Goal: Task Accomplishment & Management: Use online tool/utility

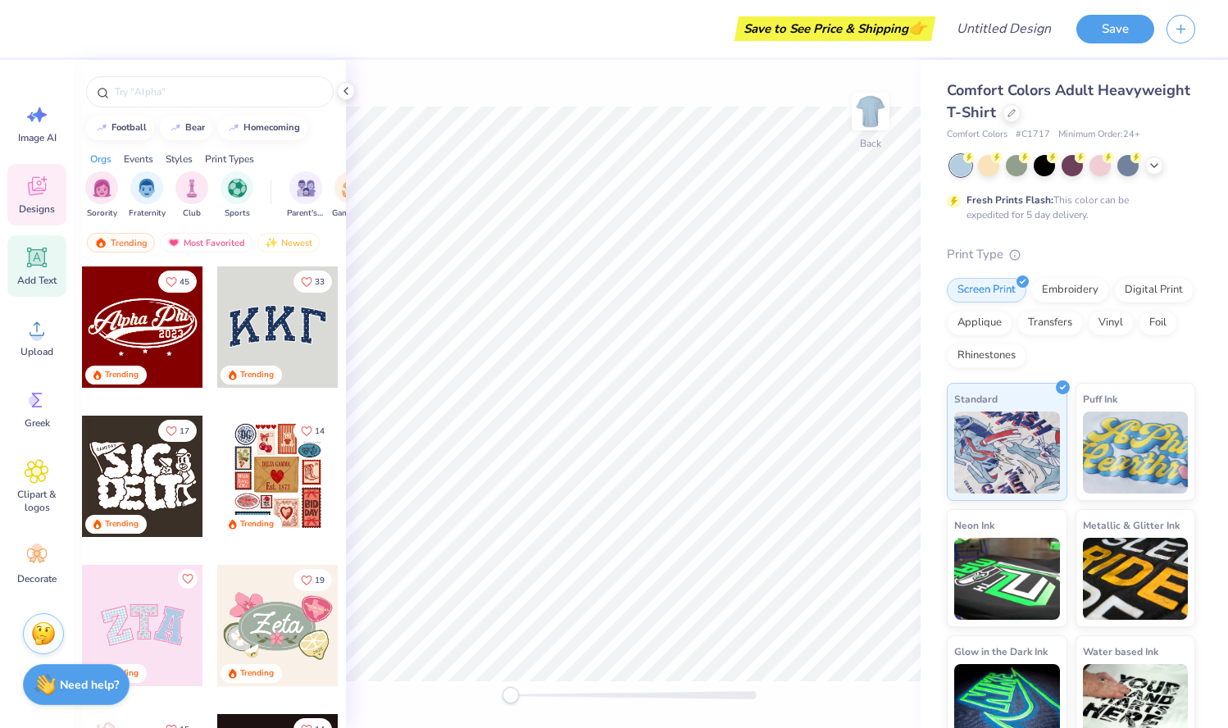
click at [39, 266] on icon at bounding box center [37, 257] width 25 height 25
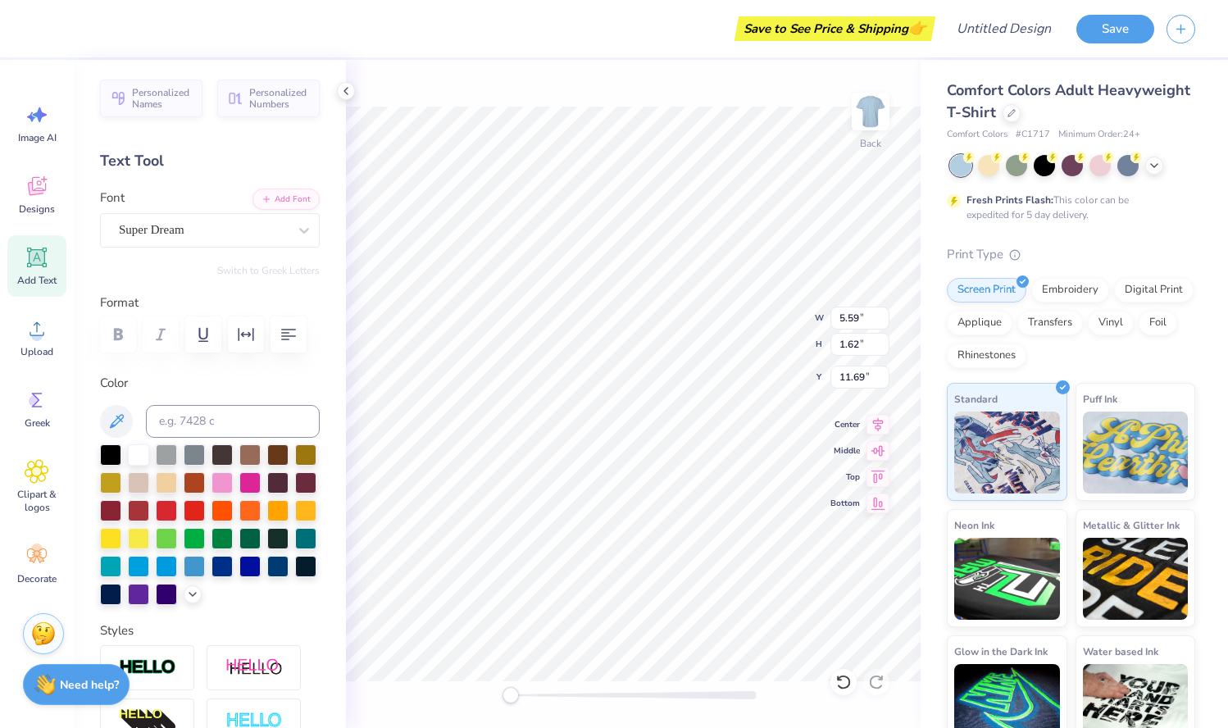
scroll to position [13, 6]
type textarea "[PERSON_NAME]"
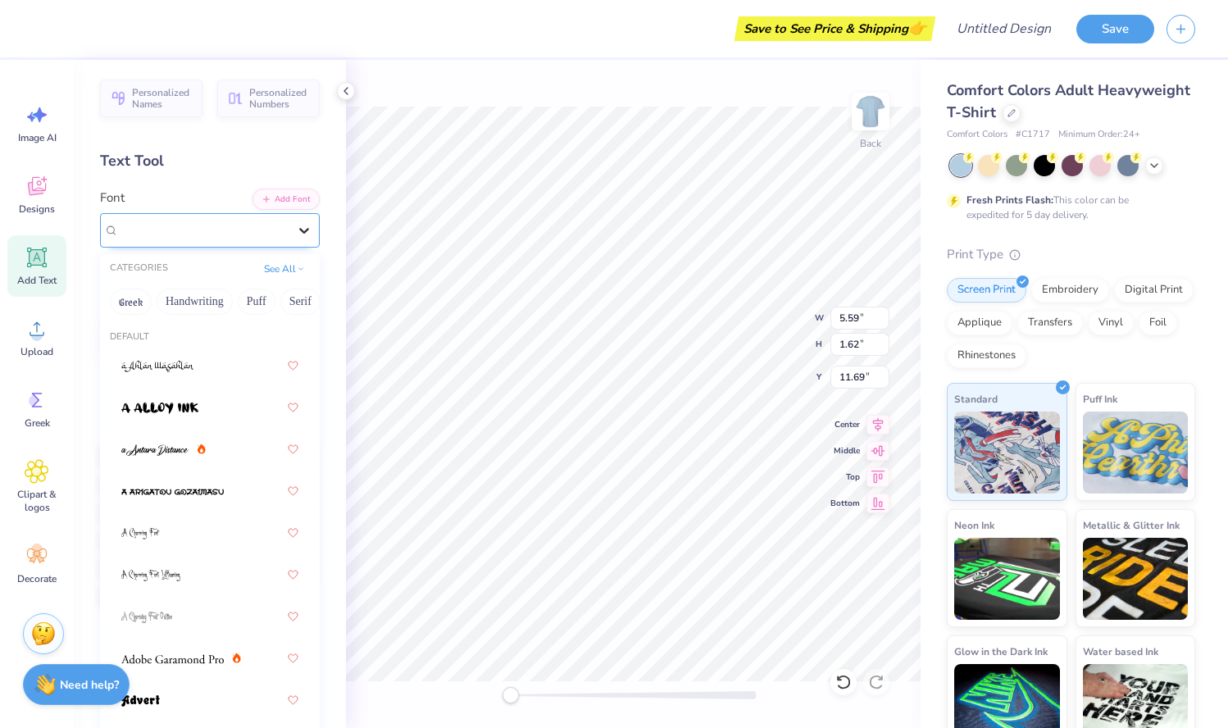
click at [296, 230] on icon at bounding box center [304, 230] width 16 height 16
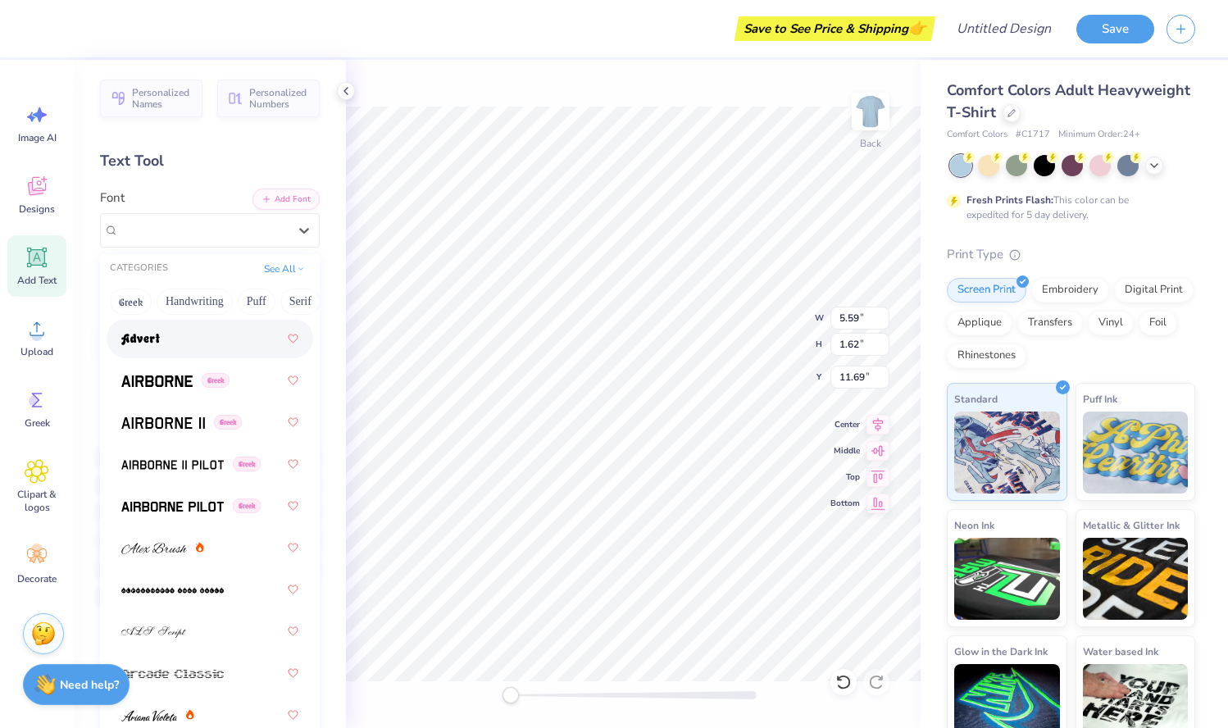
scroll to position [373, 0]
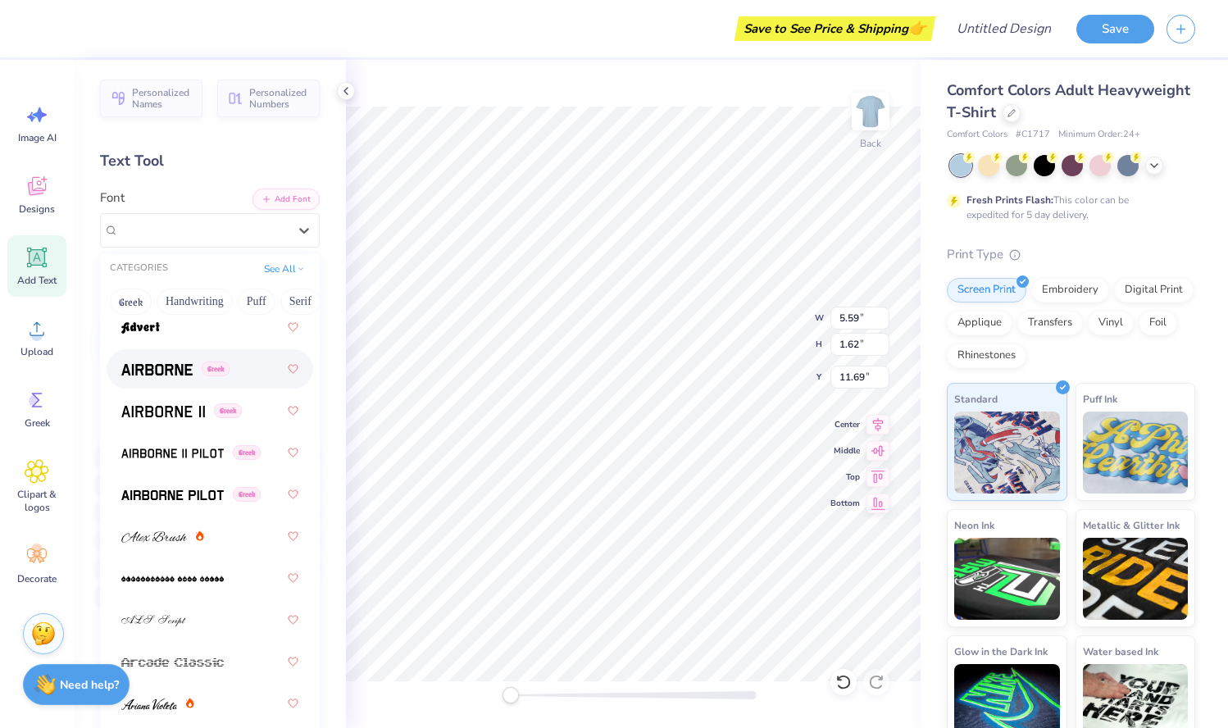
click at [166, 377] on span at bounding box center [156, 369] width 71 height 17
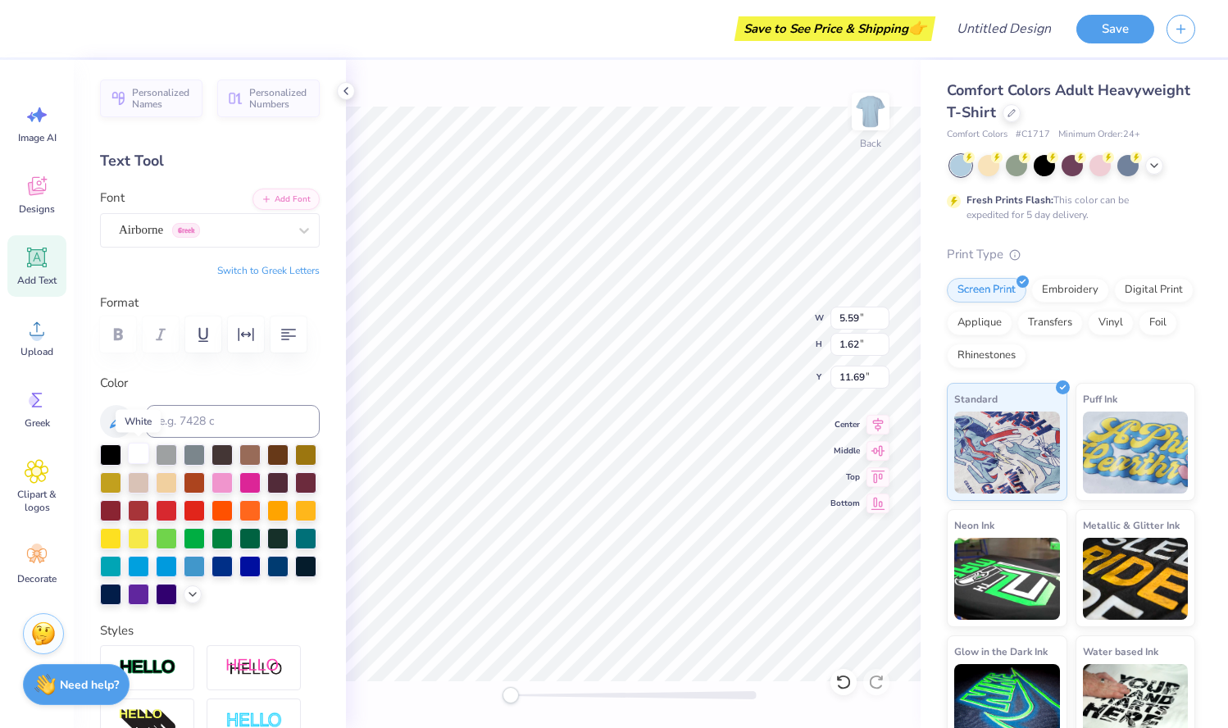
click at [139, 458] on div at bounding box center [138, 453] width 21 height 21
click at [884, 323] on input "5.58" at bounding box center [860, 318] width 59 height 23
click at [884, 323] on input "5.57" at bounding box center [860, 318] width 59 height 23
click at [882, 321] on input "5.56" at bounding box center [860, 318] width 59 height 23
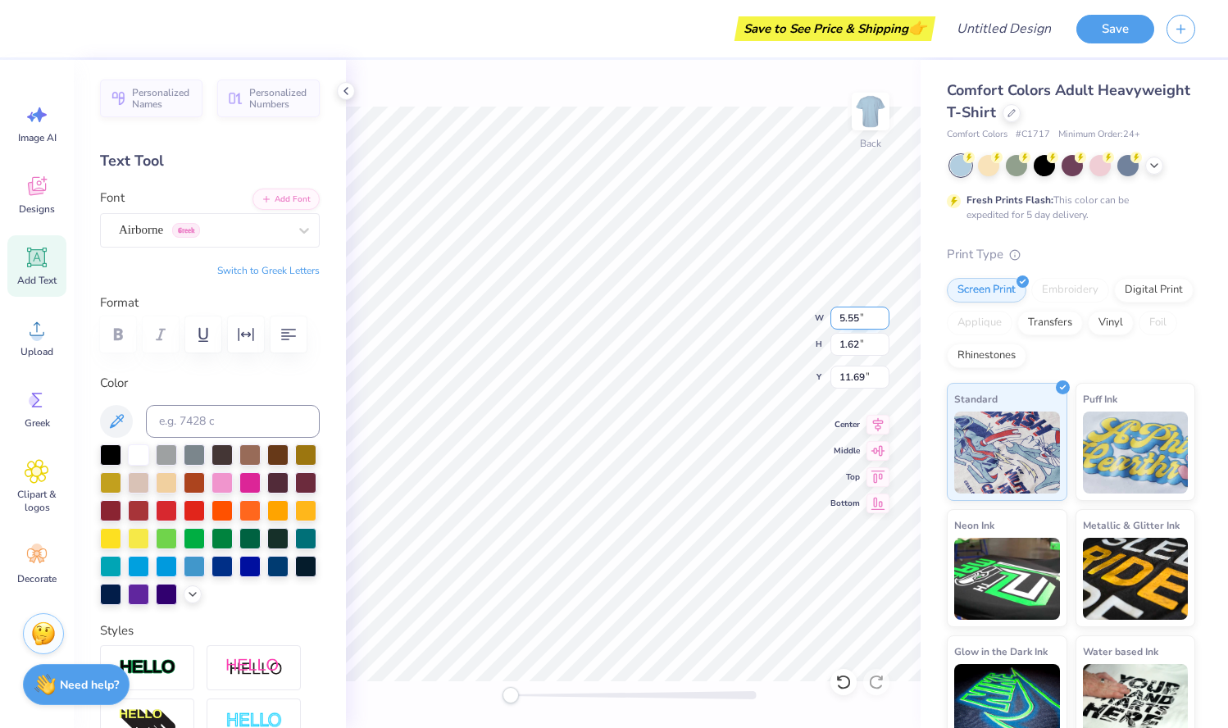
click at [882, 321] on input "5.55" at bounding box center [860, 318] width 59 height 23
click at [882, 321] on input "5.54" at bounding box center [860, 318] width 59 height 23
type input "5.53"
click at [882, 321] on input "5.53" at bounding box center [860, 318] width 59 height 23
click at [39, 127] on div "Image AI" at bounding box center [36, 124] width 59 height 62
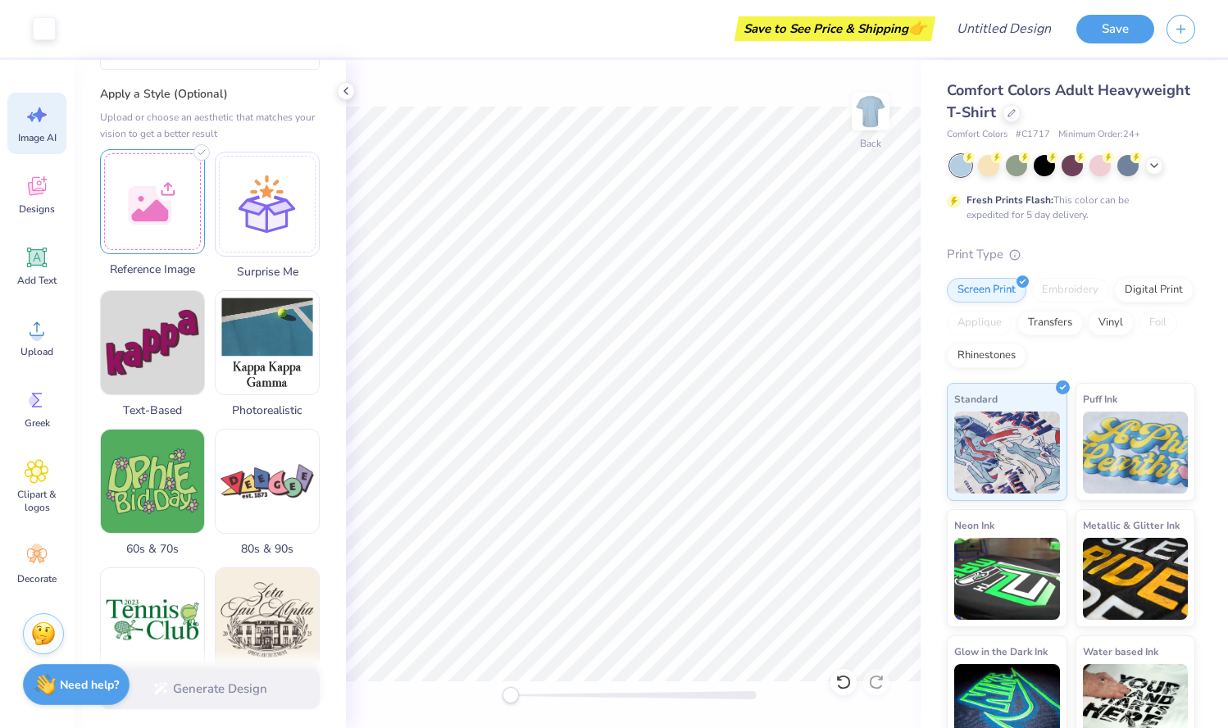
scroll to position [0, 0]
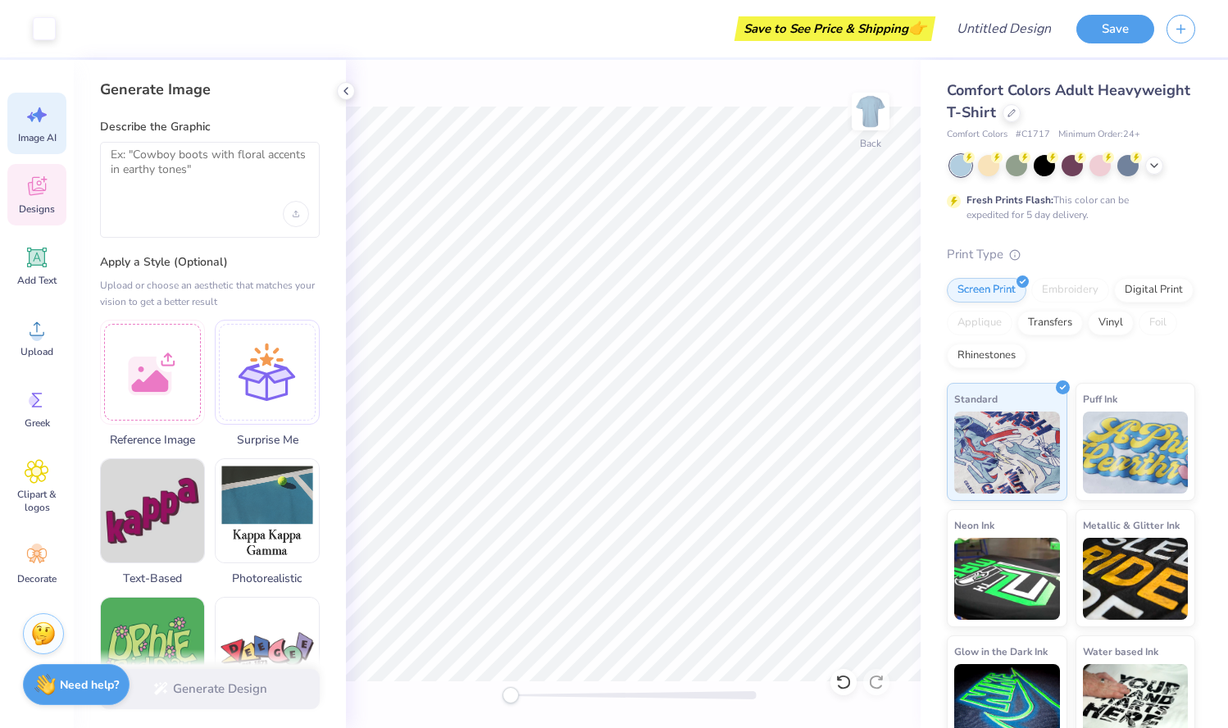
click at [34, 204] on span "Designs" at bounding box center [37, 209] width 36 height 13
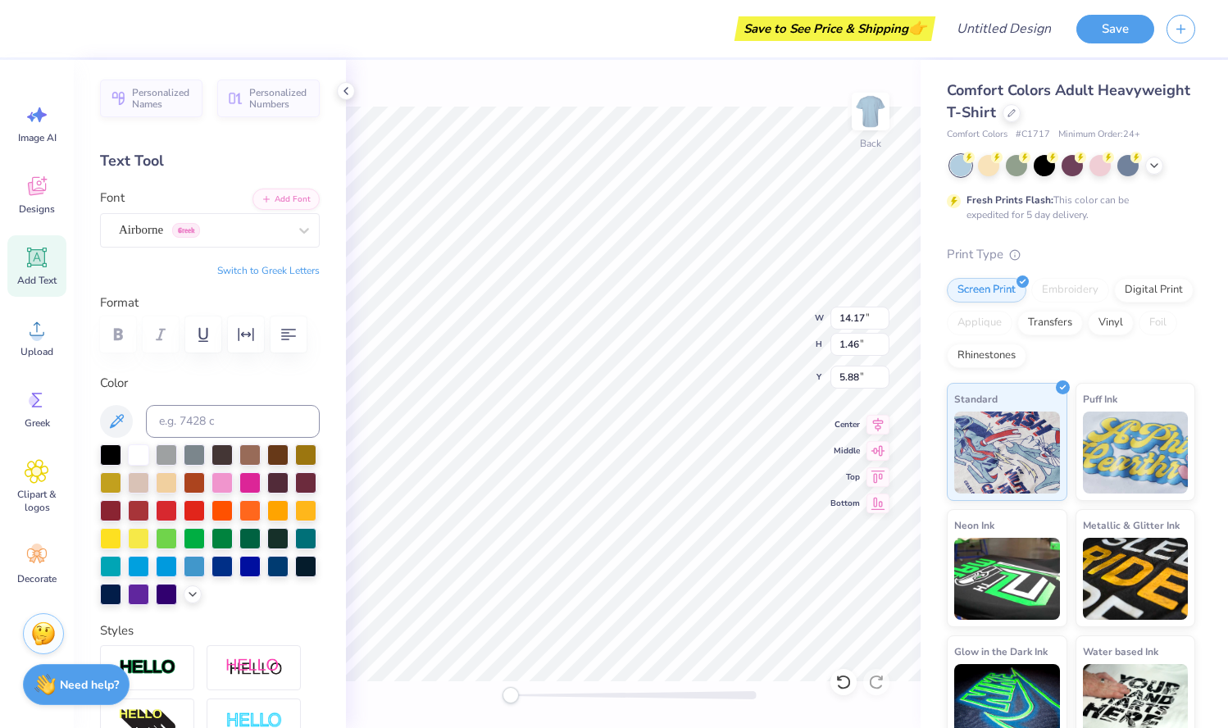
scroll to position [13, 2]
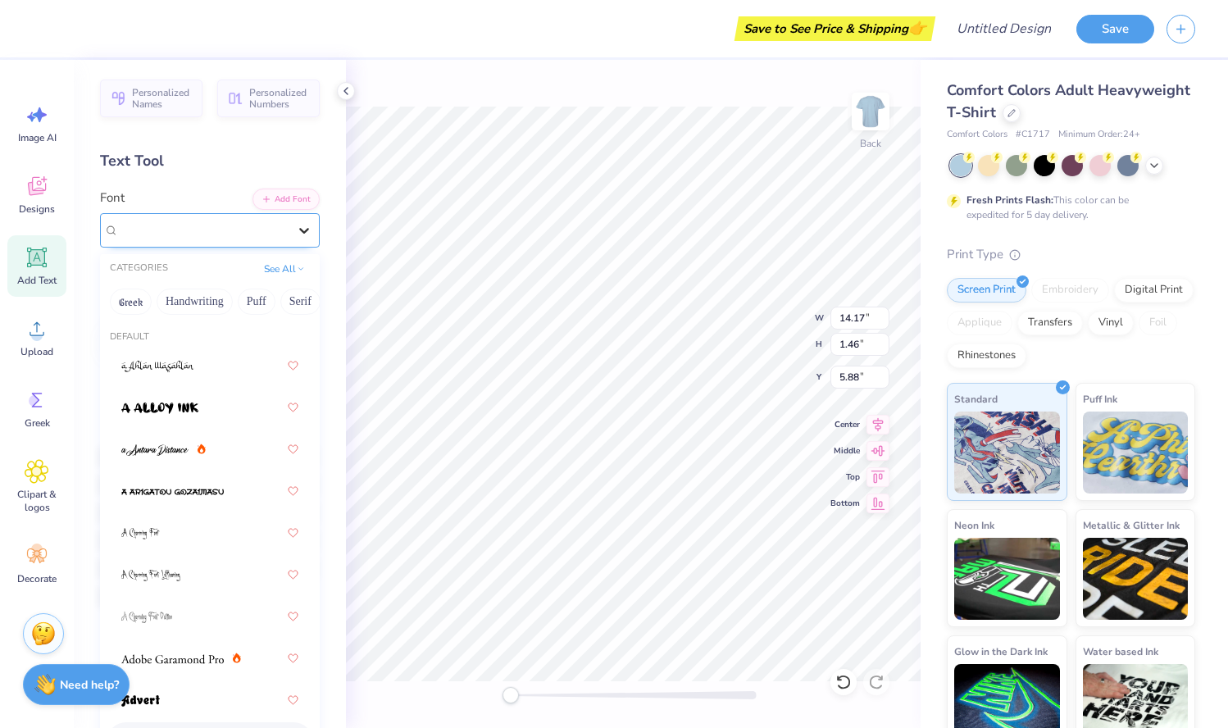
click at [296, 232] on icon at bounding box center [304, 230] width 16 height 16
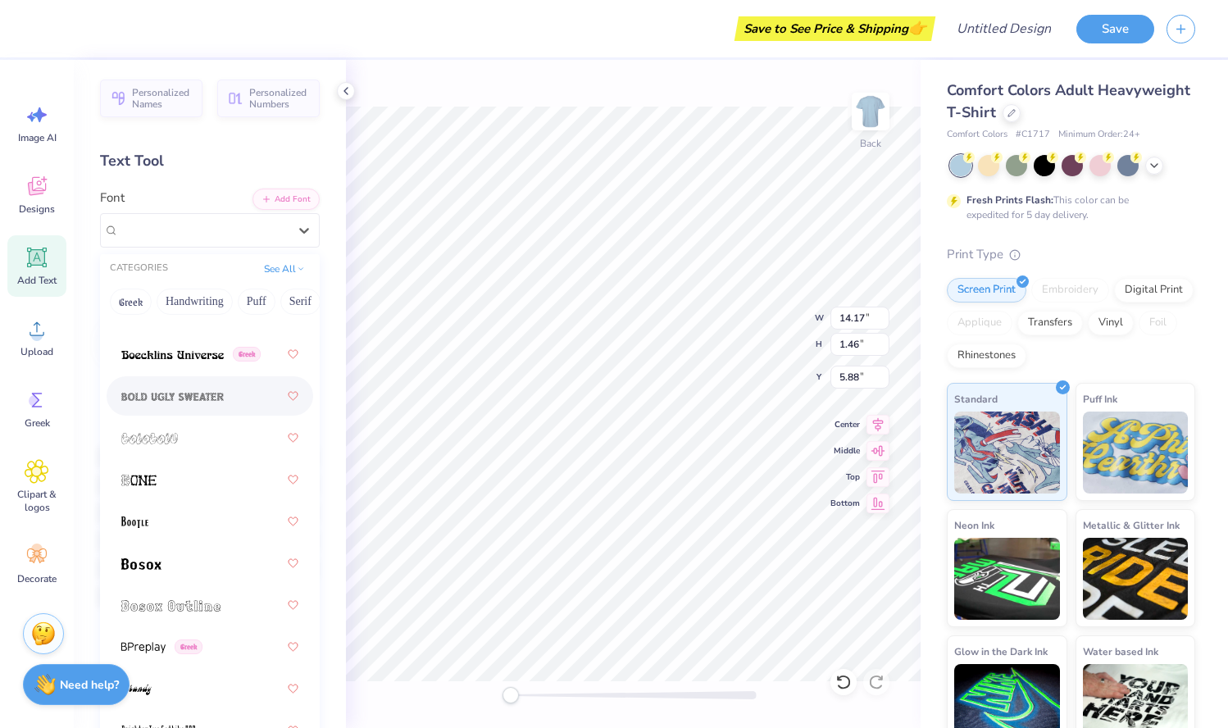
scroll to position [1351, 0]
click at [172, 560] on div at bounding box center [209, 562] width 177 height 30
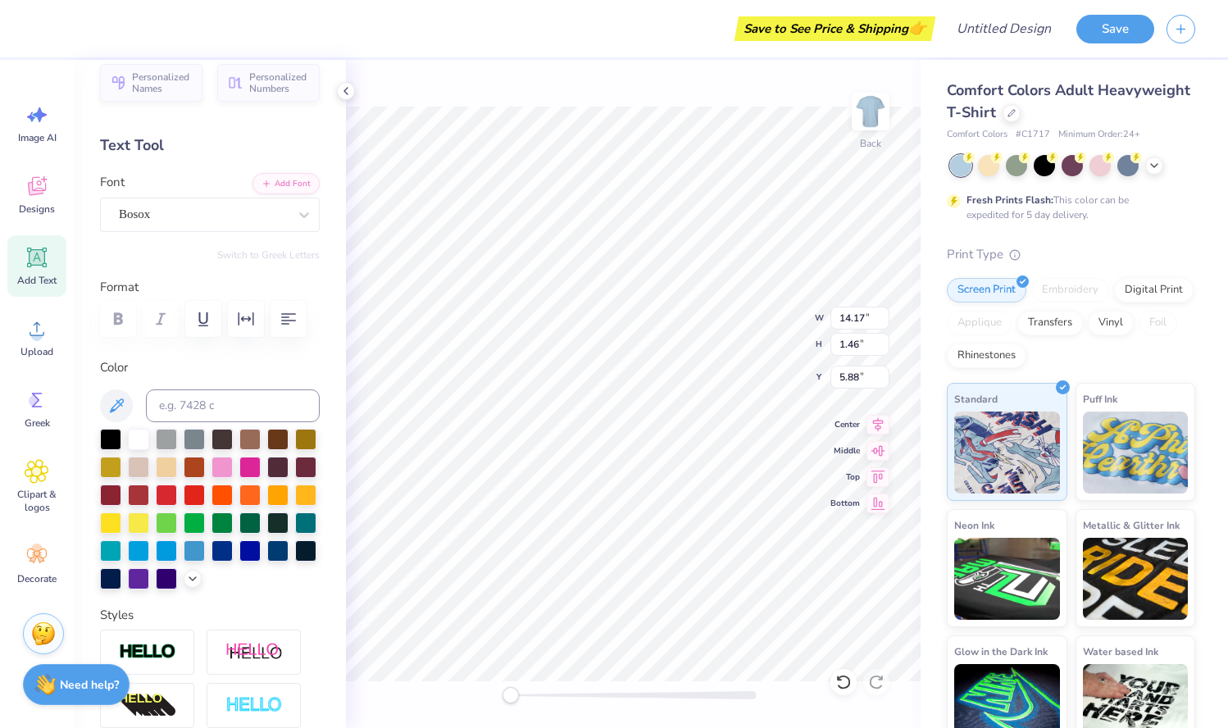
scroll to position [14, 0]
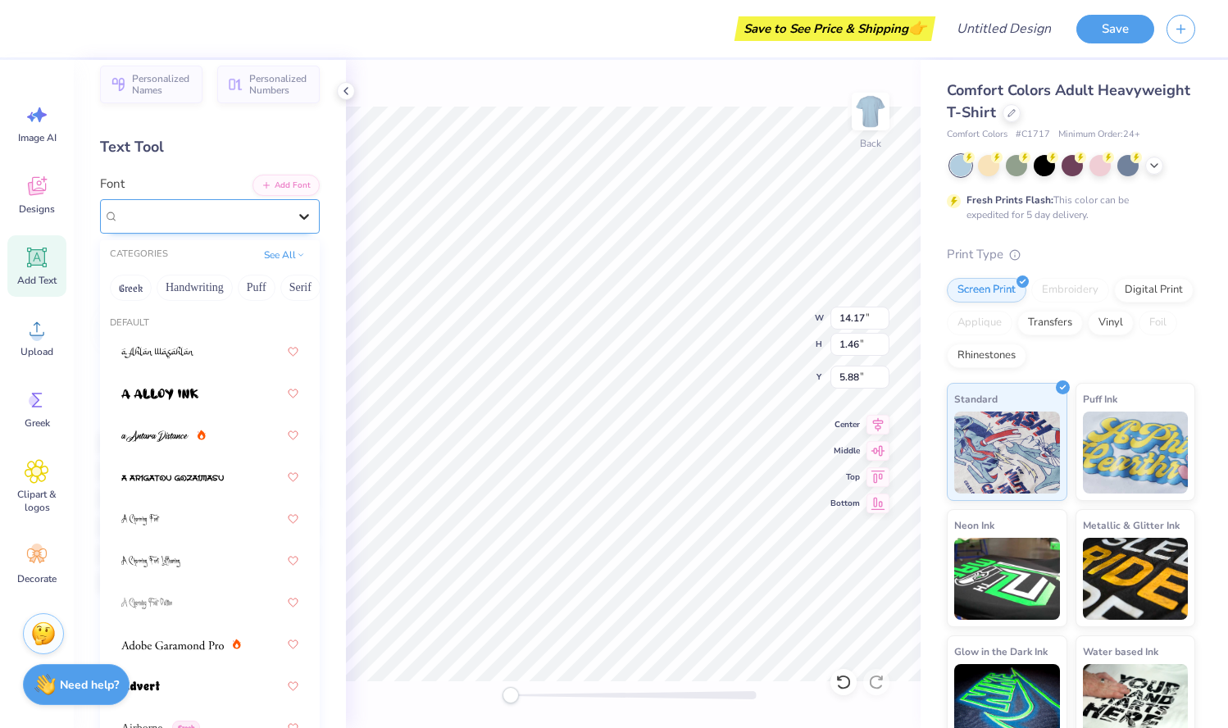
click at [296, 215] on icon at bounding box center [304, 216] width 16 height 16
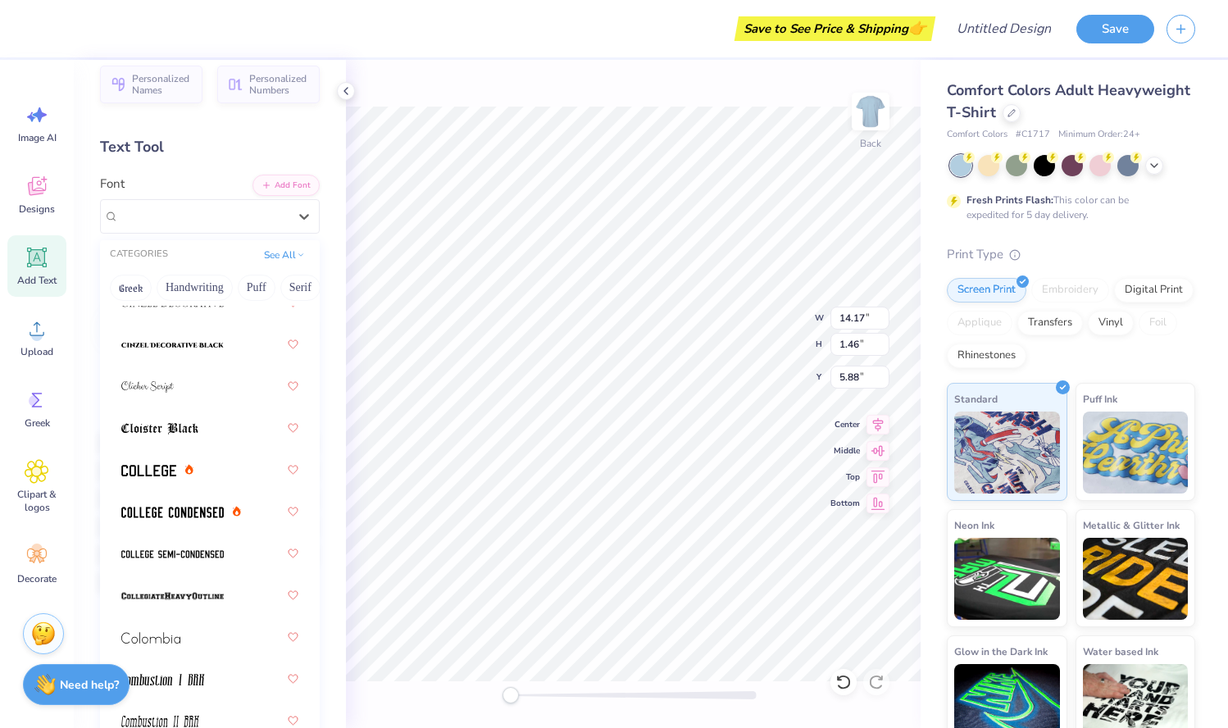
scroll to position [2907, 0]
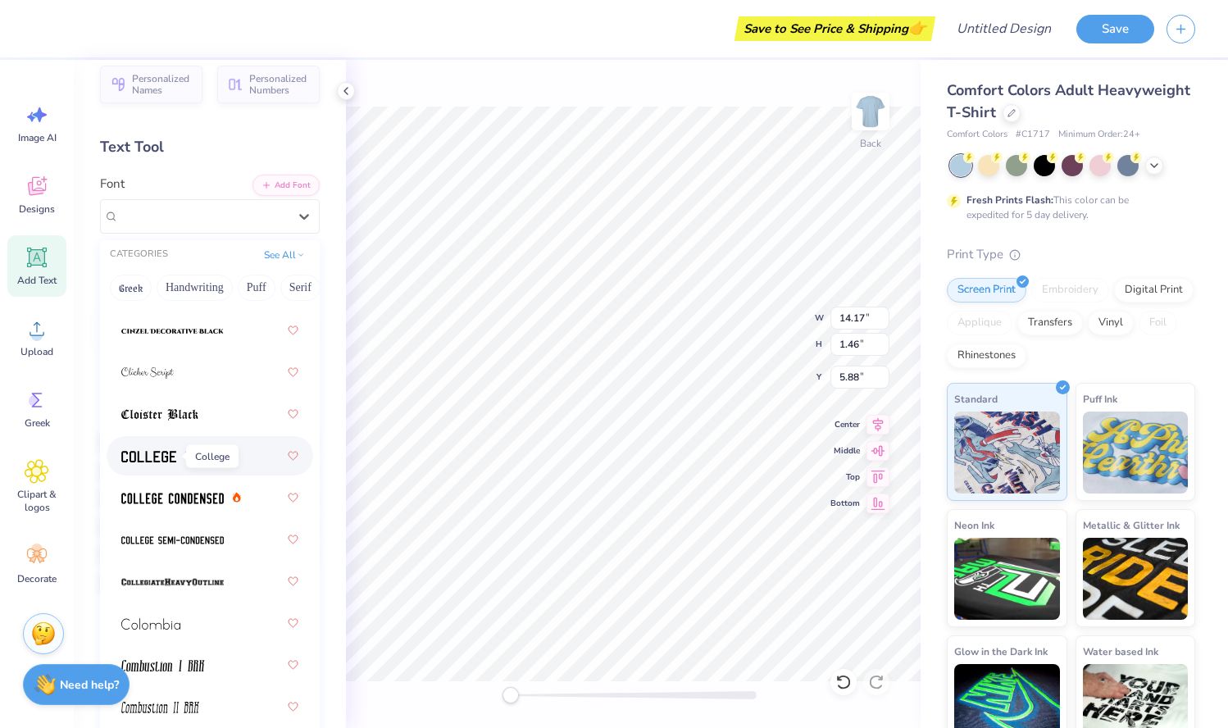
click at [162, 456] on img at bounding box center [148, 456] width 55 height 11
